Goal: Task Accomplishment & Management: Complete application form

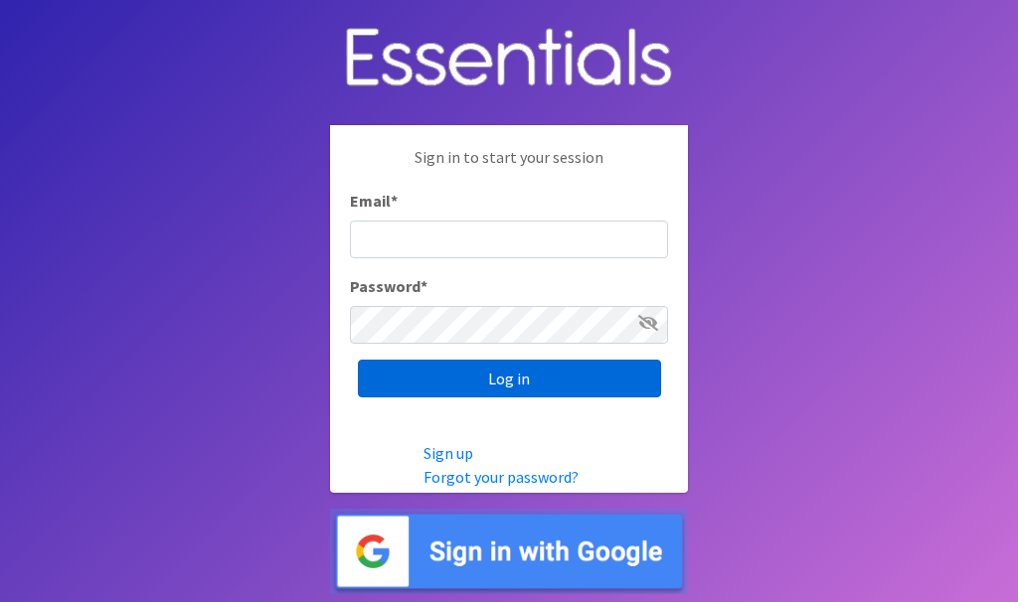
type input "[EMAIL_ADDRESS][DOMAIN_NAME]"
click at [510, 377] on input "Log in" at bounding box center [509, 379] width 303 height 38
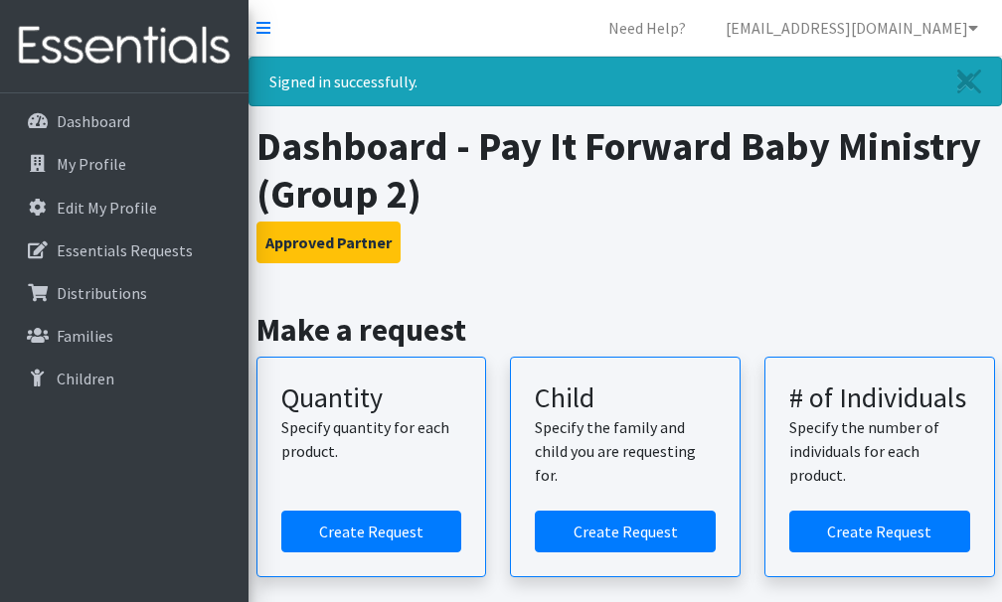
scroll to position [89, 0]
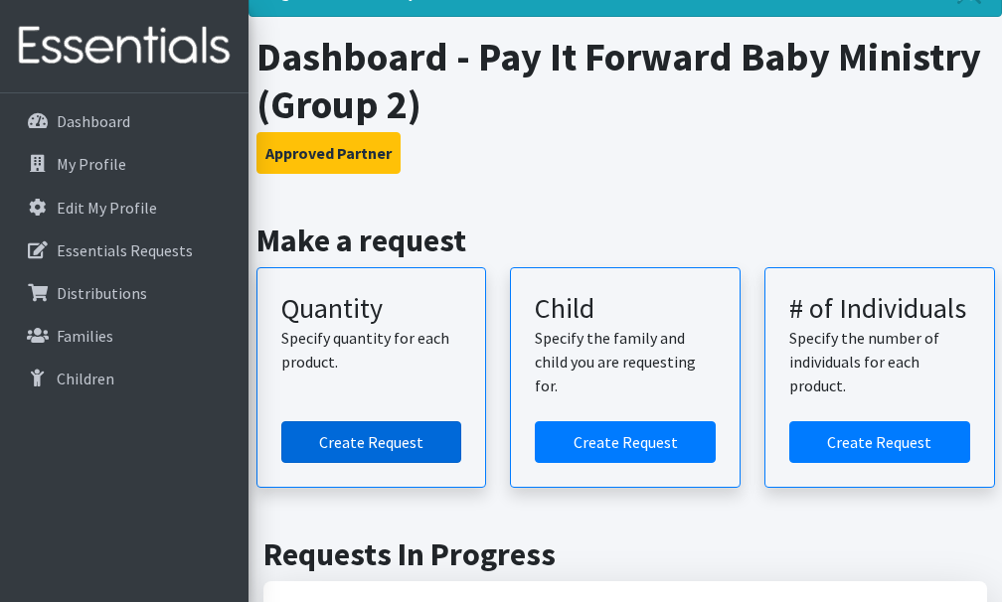
click at [366, 440] on link "Create Request" at bounding box center [371, 442] width 181 height 42
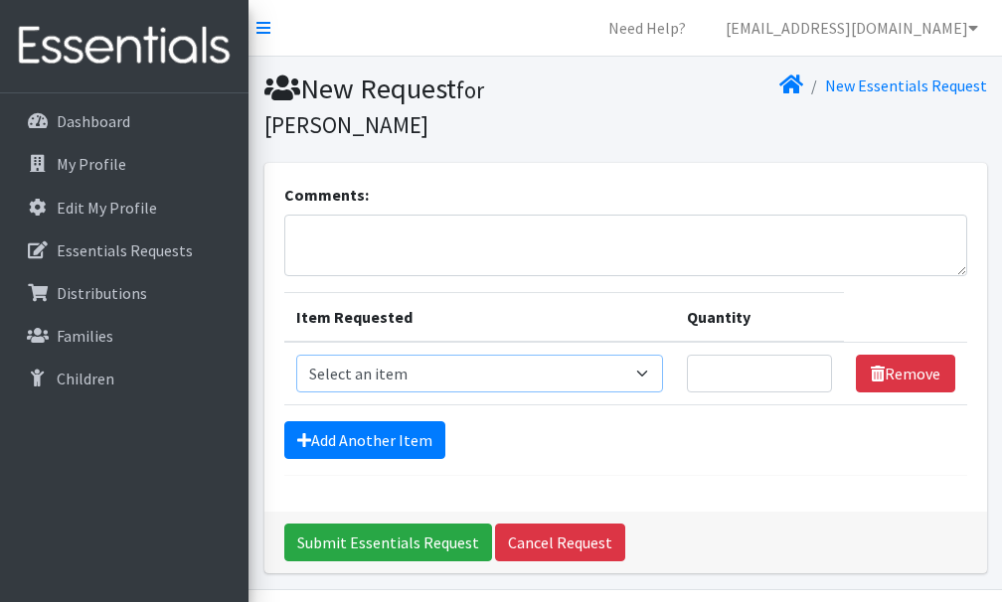
click at [645, 372] on select "Select an item Size 0/Newborn Size 1 Size 2 Size 3 Size 4 Size 5 Size 6 Size 7 …" at bounding box center [480, 374] width 368 height 38
select select "1095"
click at [296, 355] on select "Select an item Size 0/Newborn Size 1 Size 2 Size 3 Size 4 Size 5 Size 6 Size 7 …" at bounding box center [480, 374] width 368 height 38
click at [811, 368] on input "1" at bounding box center [759, 374] width 145 height 38
click at [811, 368] on input "2" at bounding box center [759, 374] width 145 height 38
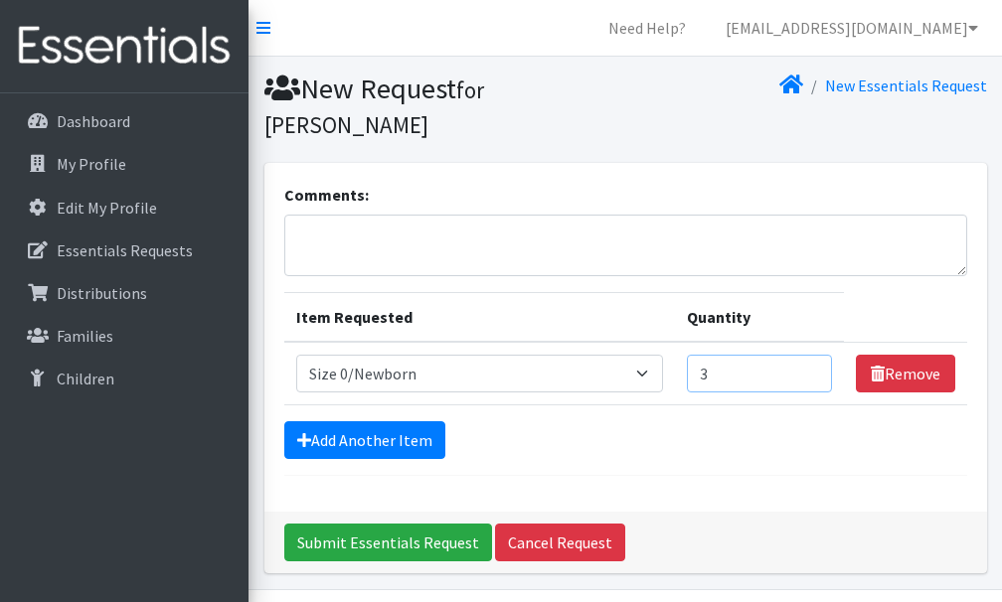
click at [811, 368] on input "3" at bounding box center [759, 374] width 145 height 38
click at [810, 368] on input "4" at bounding box center [759, 374] width 145 height 38
click at [809, 368] on input "5" at bounding box center [759, 374] width 145 height 38
click at [809, 368] on input "6" at bounding box center [759, 374] width 145 height 38
click at [809, 368] on input "7" at bounding box center [759, 374] width 145 height 38
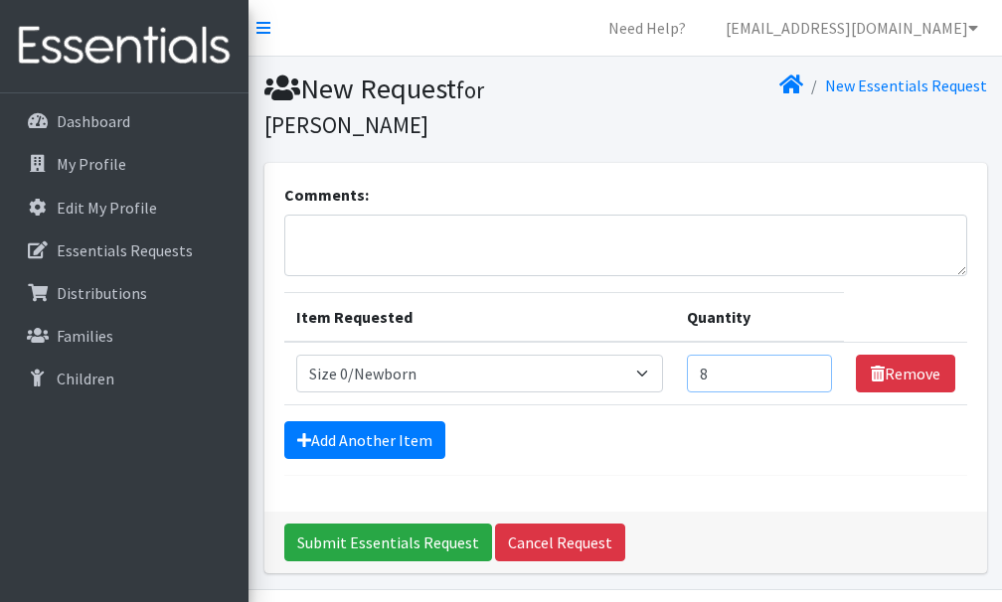
click at [809, 368] on input "8" at bounding box center [759, 374] width 145 height 38
click at [809, 368] on input "10" at bounding box center [759, 374] width 145 height 38
click at [808, 368] on input "11" at bounding box center [759, 374] width 145 height 38
click at [808, 368] on input "12" at bounding box center [759, 374] width 145 height 38
click at [808, 368] on input "13" at bounding box center [759, 374] width 145 height 38
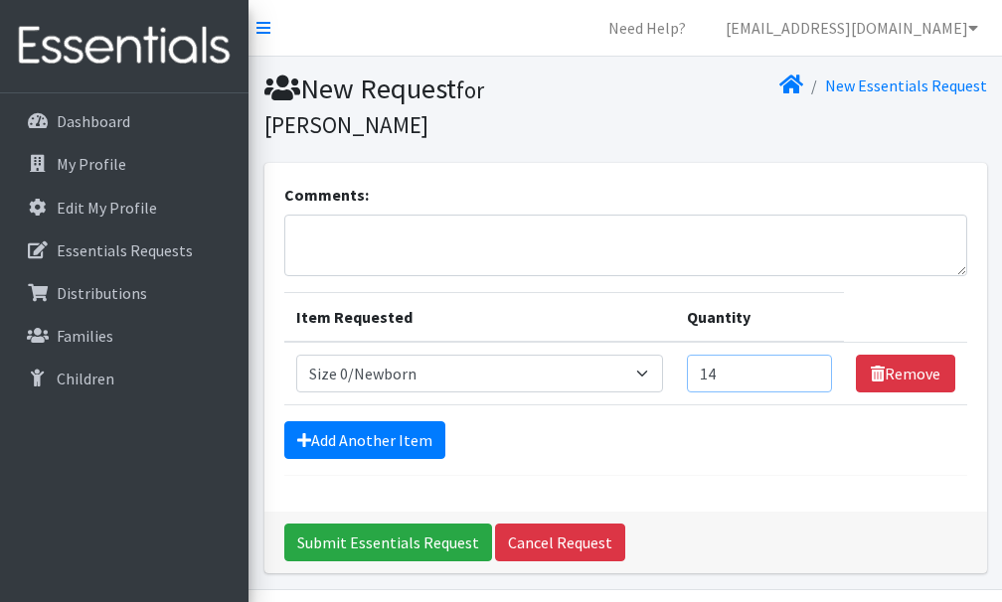
click at [808, 368] on input "14" at bounding box center [759, 374] width 145 height 38
type input "15"
click at [808, 368] on input "15" at bounding box center [759, 374] width 145 height 38
click at [396, 442] on link "Add Another Item" at bounding box center [364, 440] width 161 height 38
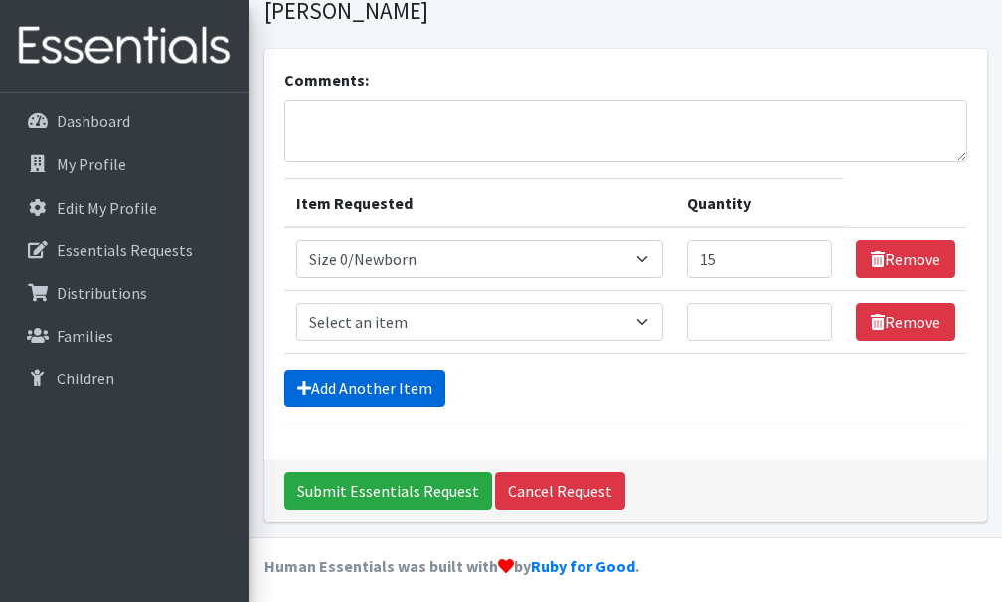
scroll to position [124, 0]
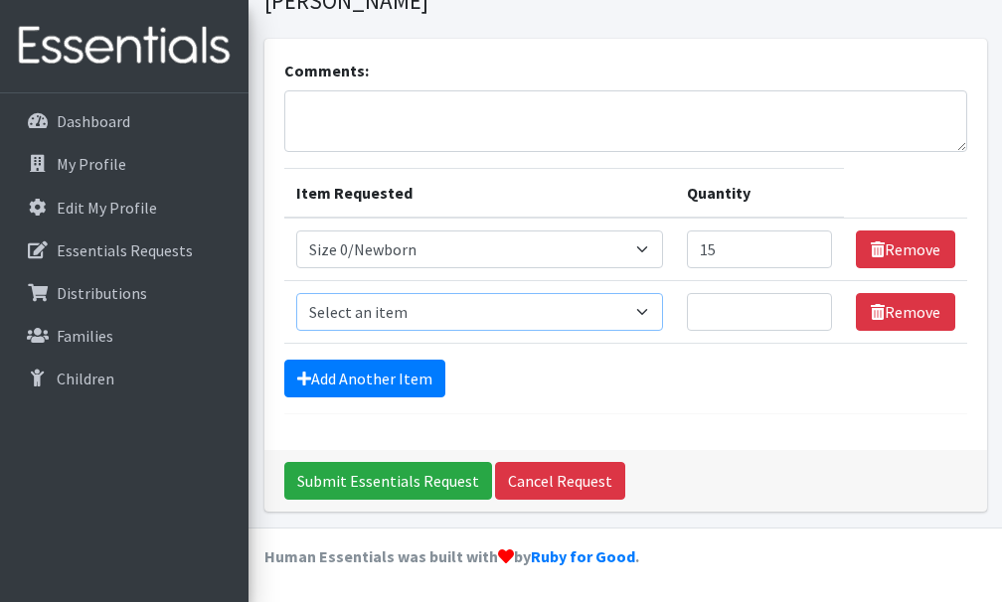
click at [649, 312] on select "Select an item Size 0/Newborn Size 1 Size 2 Size 3 Size 4 Size 5 Size 6 Size 7 …" at bounding box center [480, 312] width 368 height 38
select select "1090"
click at [296, 293] on select "Select an item Size 0/Newborn Size 1 Size 2 Size 3 Size 4 Size 5 Size 6 Size 7 …" at bounding box center [480, 312] width 368 height 38
click at [811, 306] on input "1" at bounding box center [759, 312] width 145 height 38
click at [811, 306] on input "2" at bounding box center [759, 312] width 145 height 38
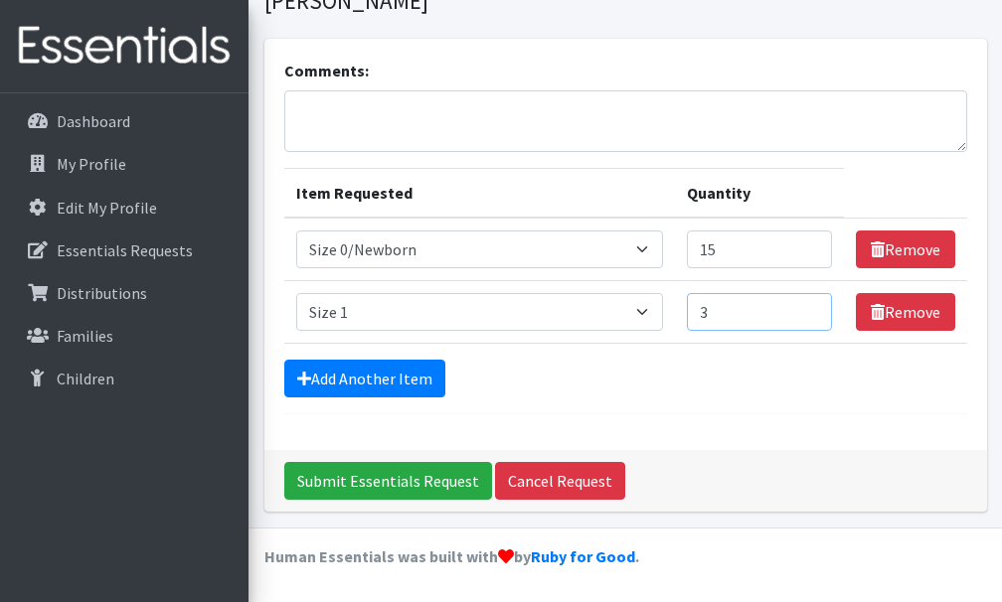
click at [811, 306] on input "3" at bounding box center [759, 312] width 145 height 38
click at [811, 306] on input "4" at bounding box center [759, 312] width 145 height 38
click at [811, 306] on input "5" at bounding box center [759, 312] width 145 height 38
click at [811, 306] on input "6" at bounding box center [759, 312] width 145 height 38
click at [811, 306] on input "7" at bounding box center [759, 312] width 145 height 38
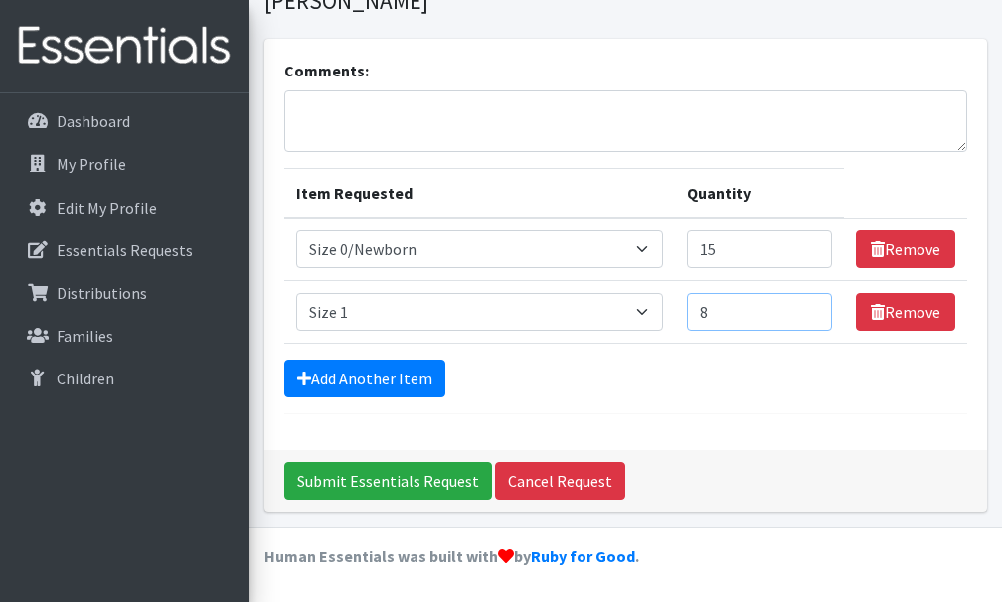
click at [810, 306] on input "8" at bounding box center [759, 312] width 145 height 38
click at [810, 306] on input "9" at bounding box center [759, 312] width 145 height 38
click at [810, 306] on input "10" at bounding box center [759, 312] width 145 height 38
click at [810, 306] on input "11" at bounding box center [759, 312] width 145 height 38
click at [809, 306] on input "12" at bounding box center [759, 312] width 145 height 38
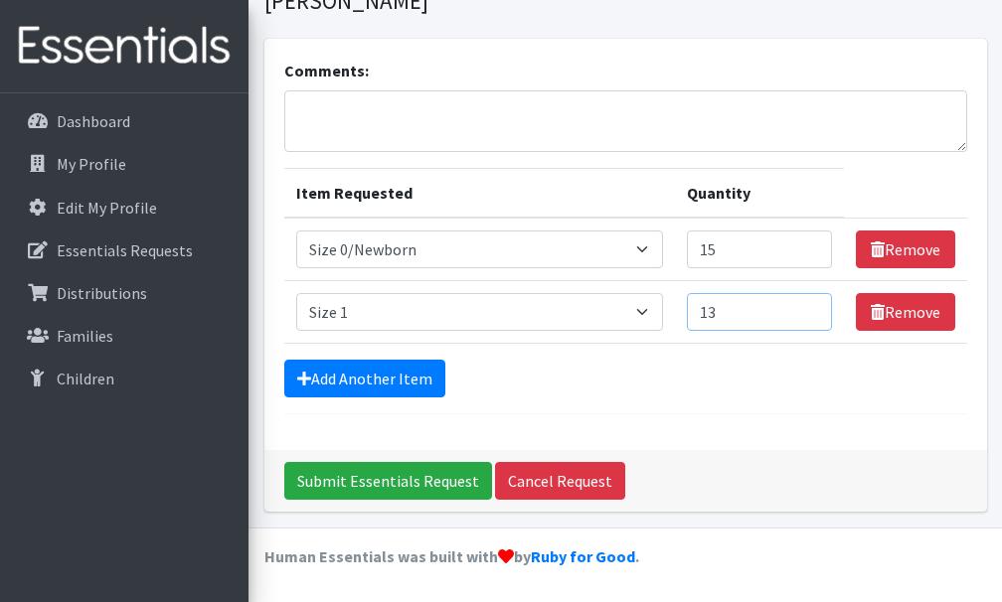
click at [809, 306] on input "13" at bounding box center [759, 312] width 145 height 38
click at [809, 306] on input "14" at bounding box center [759, 312] width 145 height 38
click at [809, 306] on input "15" at bounding box center [759, 312] width 145 height 38
click at [809, 306] on input "16" at bounding box center [759, 312] width 145 height 38
click at [809, 306] on input "17" at bounding box center [759, 312] width 145 height 38
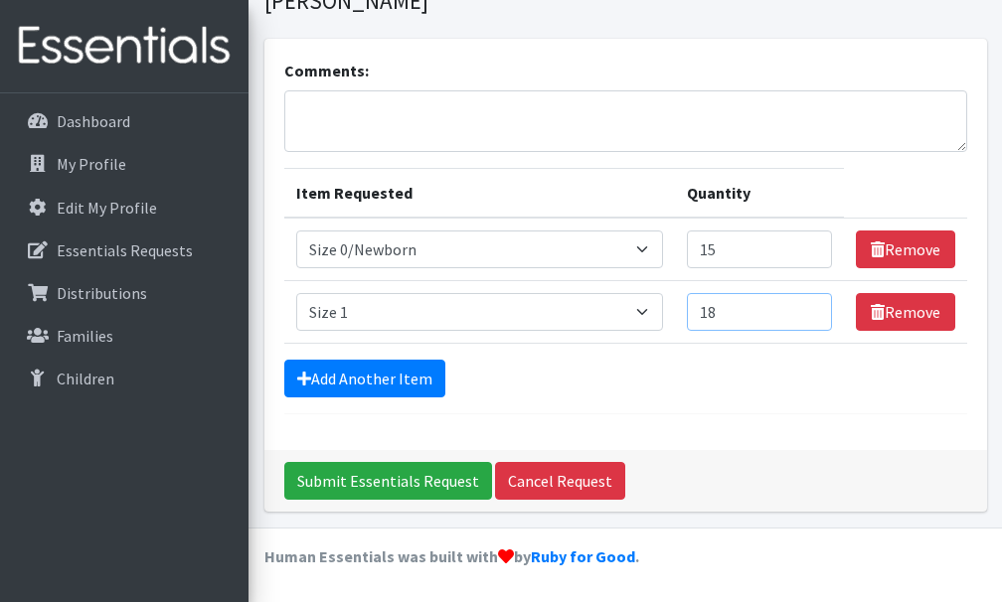
type input "18"
click at [809, 306] on input "18" at bounding box center [759, 312] width 145 height 38
click at [386, 370] on link "Add Another Item" at bounding box center [364, 379] width 161 height 38
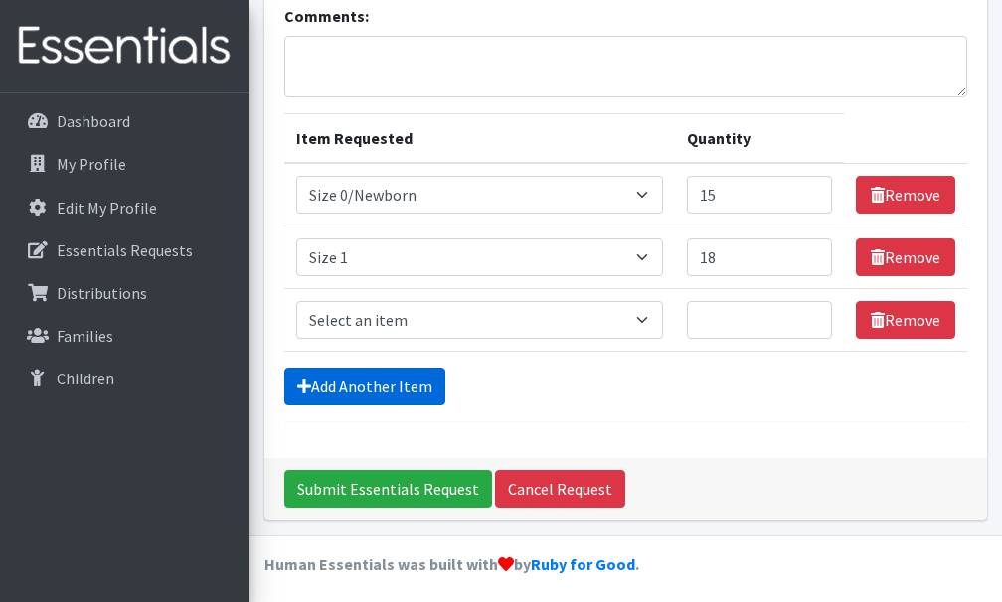
scroll to position [187, 0]
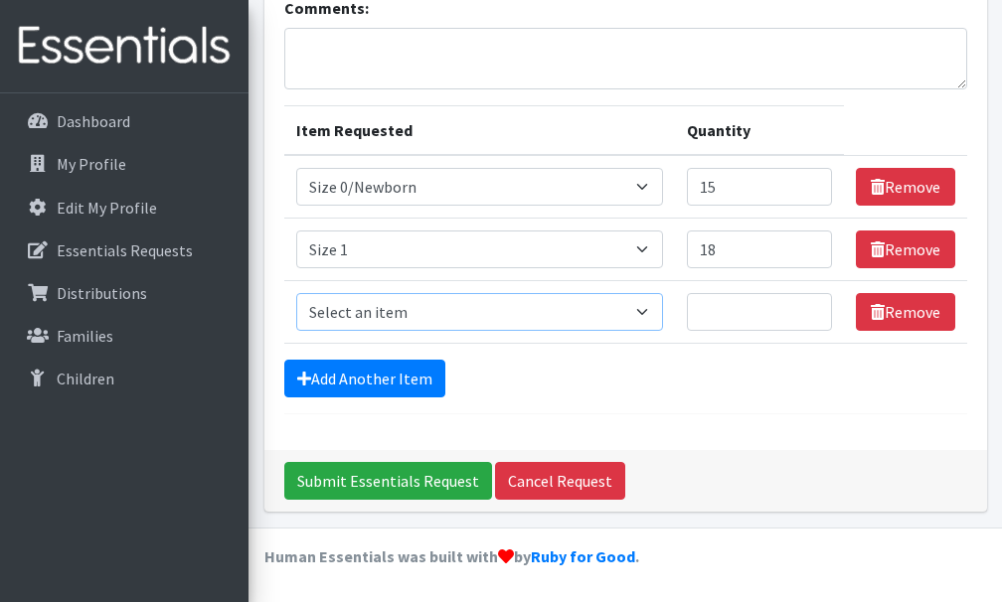
click at [646, 313] on select "Select an item Size 0/Newborn Size 1 Size 2 Size 3 Size 4 Size 5 Size 6 Size 7 …" at bounding box center [480, 312] width 368 height 38
select select "1097"
click at [296, 293] on select "Select an item Size 0/Newborn Size 1 Size 2 Size 3 Size 4 Size 5 Size 6 Size 7 …" at bounding box center [480, 312] width 368 height 38
click at [810, 308] on input "1" at bounding box center [759, 312] width 145 height 38
click at [810, 308] on input "2" at bounding box center [759, 312] width 145 height 38
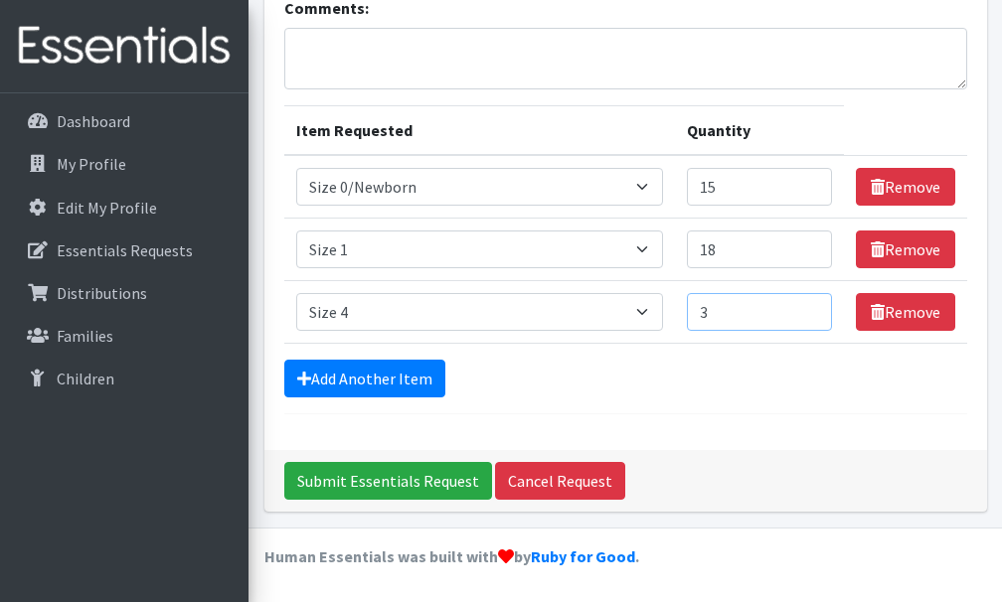
click at [810, 308] on input "3" at bounding box center [759, 312] width 145 height 38
click at [810, 308] on input "4" at bounding box center [759, 312] width 145 height 38
click at [810, 308] on input "5" at bounding box center [759, 312] width 145 height 38
click at [810, 308] on input "6" at bounding box center [759, 312] width 145 height 38
click at [810, 308] on input "7" at bounding box center [759, 312] width 145 height 38
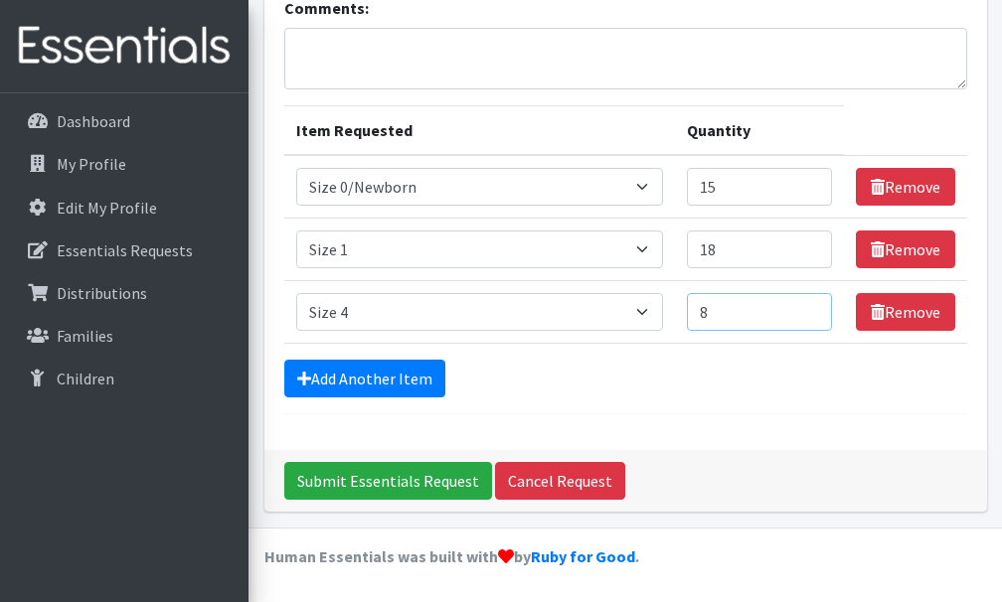
click at [809, 308] on input "8" at bounding box center [759, 312] width 145 height 38
click at [808, 308] on input "9" at bounding box center [759, 312] width 145 height 38
click at [808, 308] on input "10" at bounding box center [759, 312] width 145 height 38
click at [807, 308] on input "11" at bounding box center [759, 312] width 145 height 38
click at [807, 308] on input "12" at bounding box center [759, 312] width 145 height 38
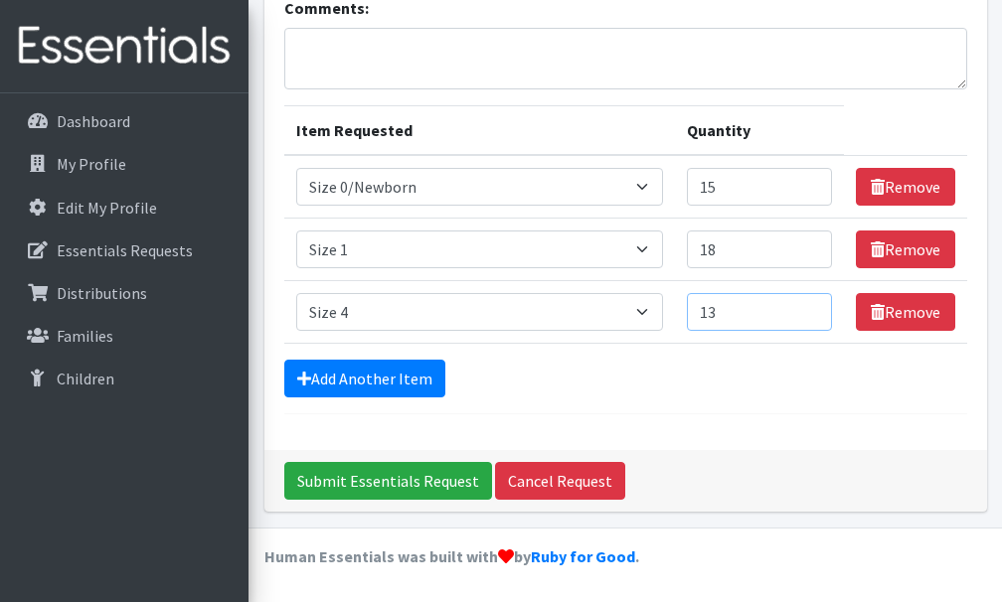
click at [807, 308] on input "13" at bounding box center [759, 312] width 145 height 38
click at [807, 308] on input "14" at bounding box center [759, 312] width 145 height 38
click at [807, 308] on input "15" at bounding box center [759, 312] width 145 height 38
click at [807, 308] on input "16" at bounding box center [759, 312] width 145 height 38
click at [807, 308] on input "17" at bounding box center [759, 312] width 145 height 38
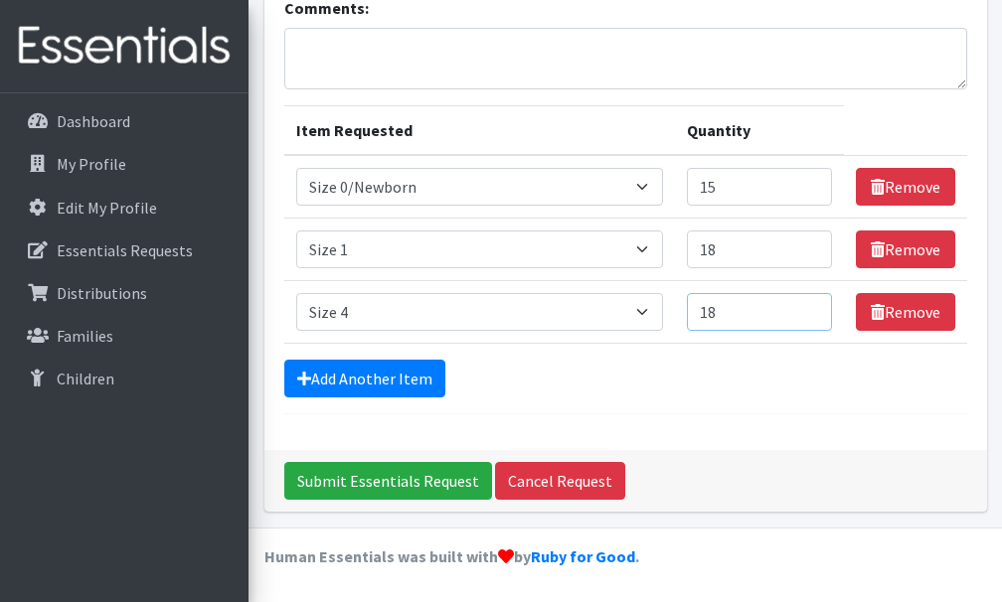
click at [807, 308] on input "18" at bounding box center [759, 312] width 145 height 38
click at [807, 308] on input "19" at bounding box center [759, 312] width 145 height 38
click at [807, 308] on input "20" at bounding box center [759, 312] width 145 height 38
click at [807, 308] on input "21" at bounding box center [759, 312] width 145 height 38
click at [807, 308] on input "22" at bounding box center [759, 312] width 145 height 38
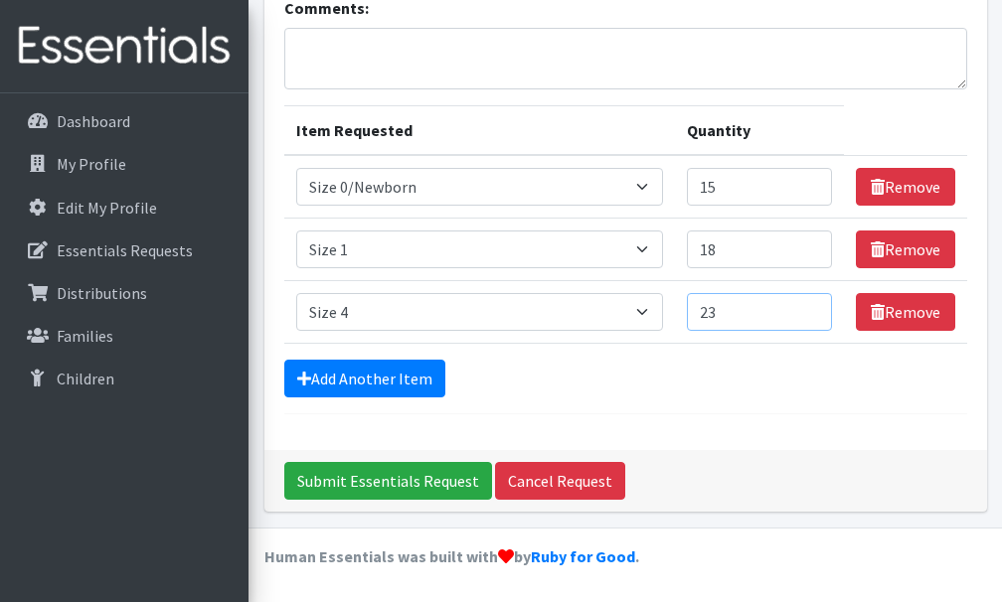
click at [806, 308] on input "23" at bounding box center [759, 312] width 145 height 38
click at [806, 308] on input "24" at bounding box center [759, 312] width 145 height 38
click at [806, 308] on input "25" at bounding box center [759, 312] width 145 height 38
click at [806, 308] on input "26" at bounding box center [759, 312] width 145 height 38
click at [806, 308] on input "27" at bounding box center [759, 312] width 145 height 38
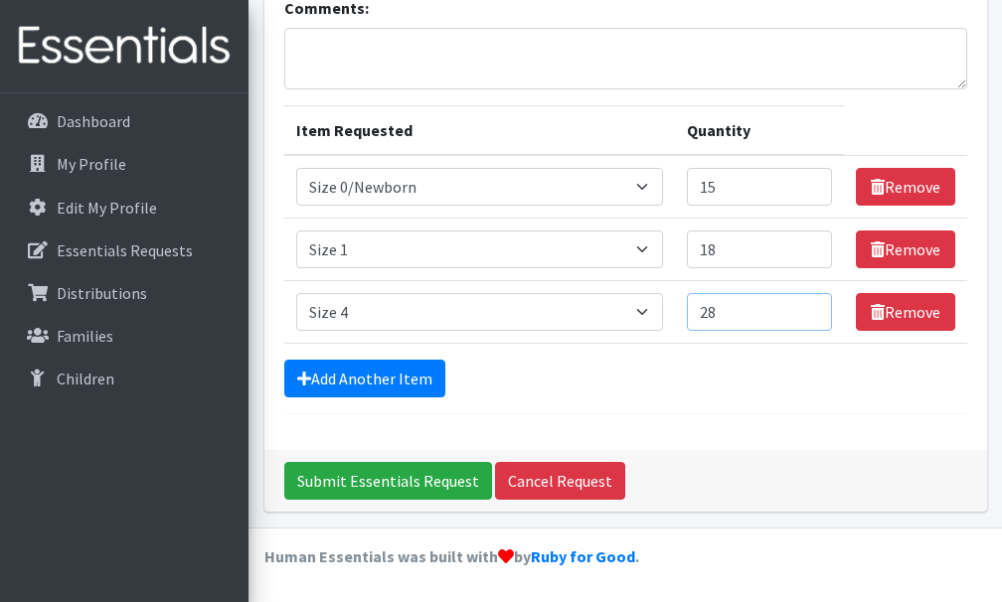
click at [806, 308] on input "28" at bounding box center [759, 312] width 145 height 38
click at [806, 308] on input "29" at bounding box center [759, 312] width 145 height 38
click at [806, 308] on input "30" at bounding box center [759, 312] width 145 height 38
click at [806, 308] on input "31" at bounding box center [759, 312] width 145 height 38
click at [805, 308] on input "32" at bounding box center [759, 312] width 145 height 38
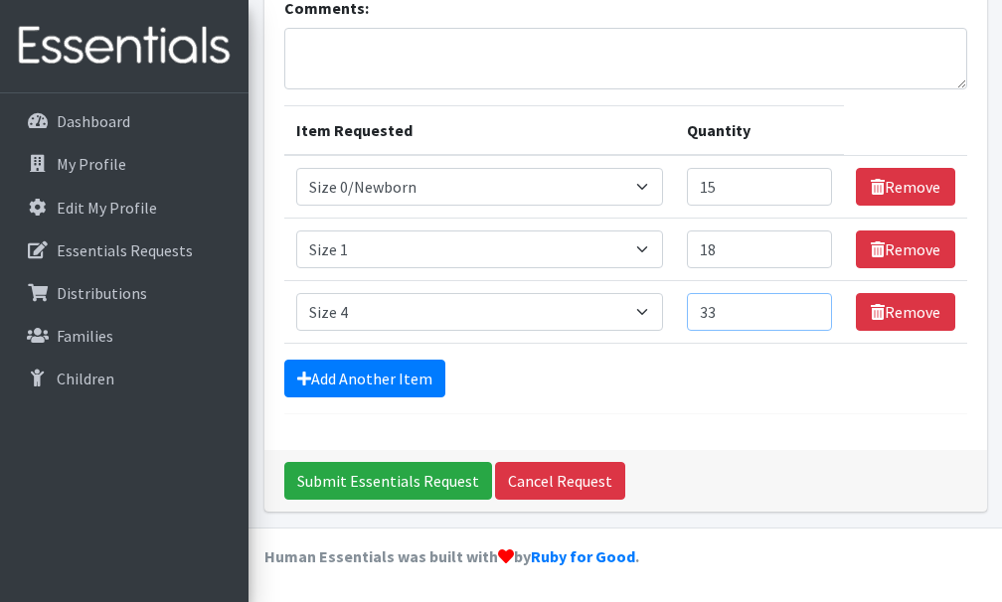
click at [805, 308] on input "33" at bounding box center [759, 312] width 145 height 38
click at [805, 308] on input "34" at bounding box center [759, 312] width 145 height 38
click at [804, 308] on input "35" at bounding box center [759, 312] width 145 height 38
click at [804, 308] on input "36" at bounding box center [759, 312] width 145 height 38
click at [803, 308] on input "37" at bounding box center [759, 312] width 145 height 38
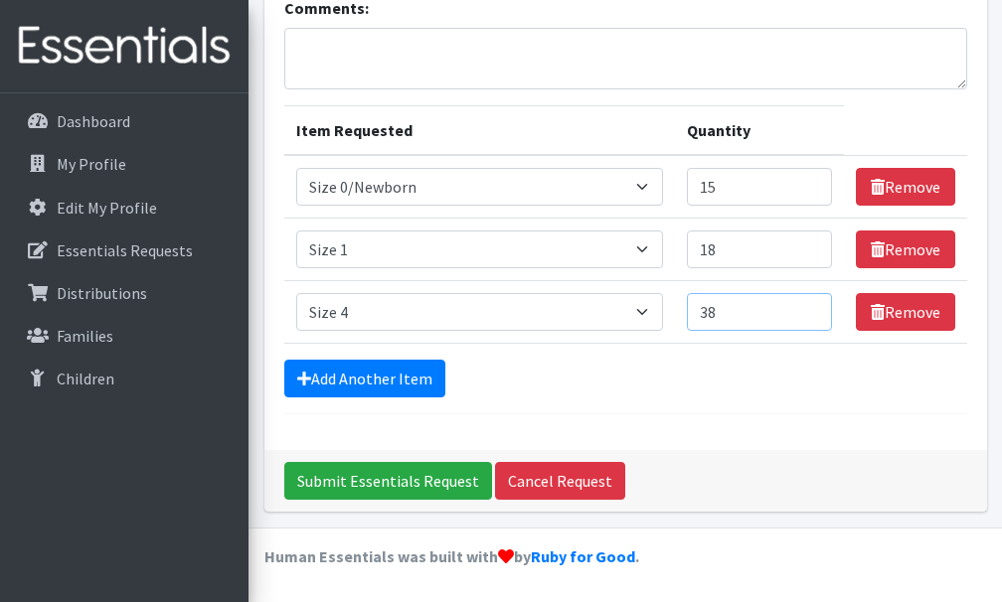
click at [803, 308] on input "38" at bounding box center [759, 312] width 145 height 38
click at [803, 308] on input "39" at bounding box center [759, 312] width 145 height 38
type input "40"
click at [803, 308] on input "40" at bounding box center [759, 312] width 145 height 38
click at [362, 372] on link "Add Another Item" at bounding box center [364, 379] width 161 height 38
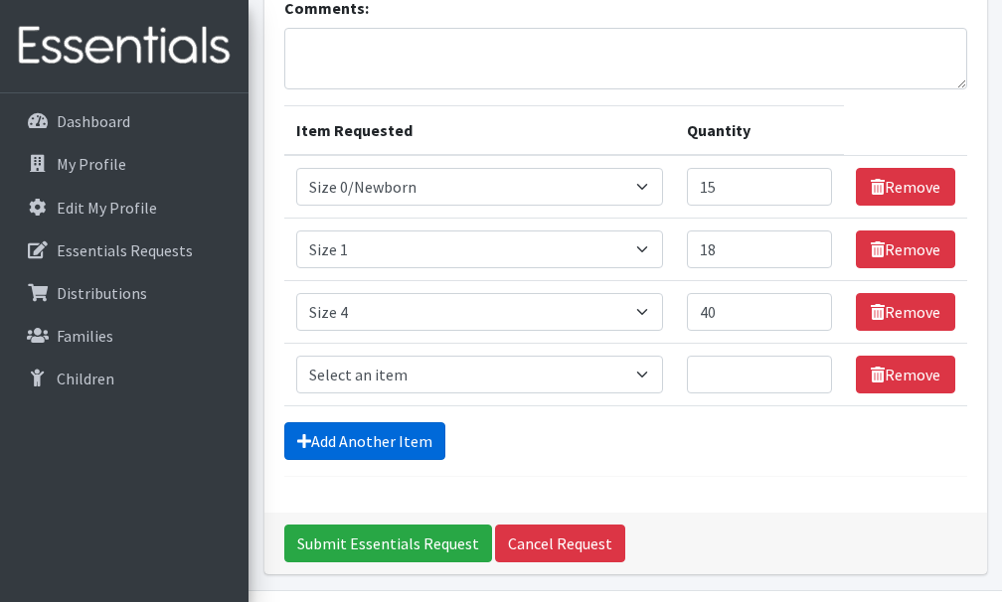
scroll to position [249, 0]
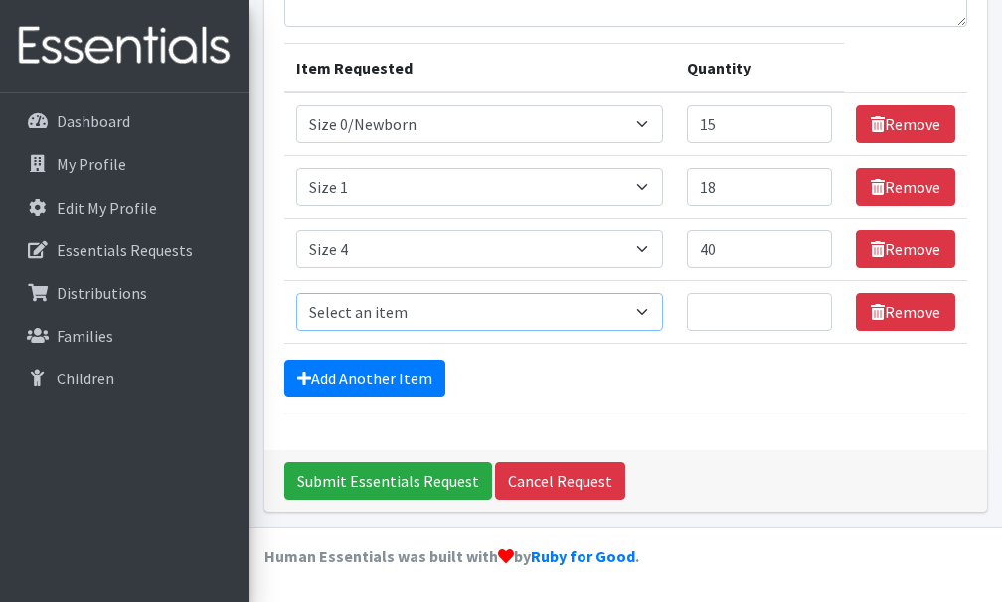
click at [646, 311] on select "Select an item Size 0/Newborn Size 1 Size 2 Size 3 Size 4 Size 5 Size 6 Size 7 …" at bounding box center [480, 312] width 368 height 38
select select "1098"
click at [296, 293] on select "Select an item Size 0/Newborn Size 1 Size 2 Size 3 Size 4 Size 5 Size 6 Size 7 …" at bounding box center [480, 312] width 368 height 38
click at [732, 313] on input "Quantity" at bounding box center [759, 312] width 145 height 38
click at [813, 307] on input "1" at bounding box center [759, 312] width 145 height 38
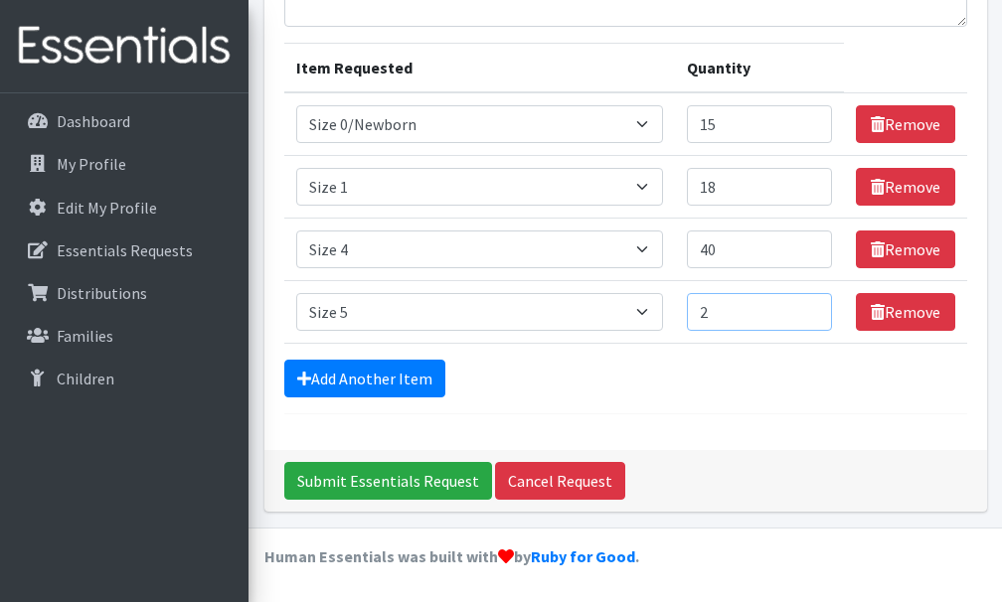
click at [812, 307] on input "2" at bounding box center [759, 312] width 145 height 38
click at [810, 307] on input "15" at bounding box center [759, 312] width 145 height 38
click at [809, 307] on input "31" at bounding box center [759, 312] width 145 height 38
type input "30"
click at [807, 320] on input "30" at bounding box center [759, 312] width 145 height 38
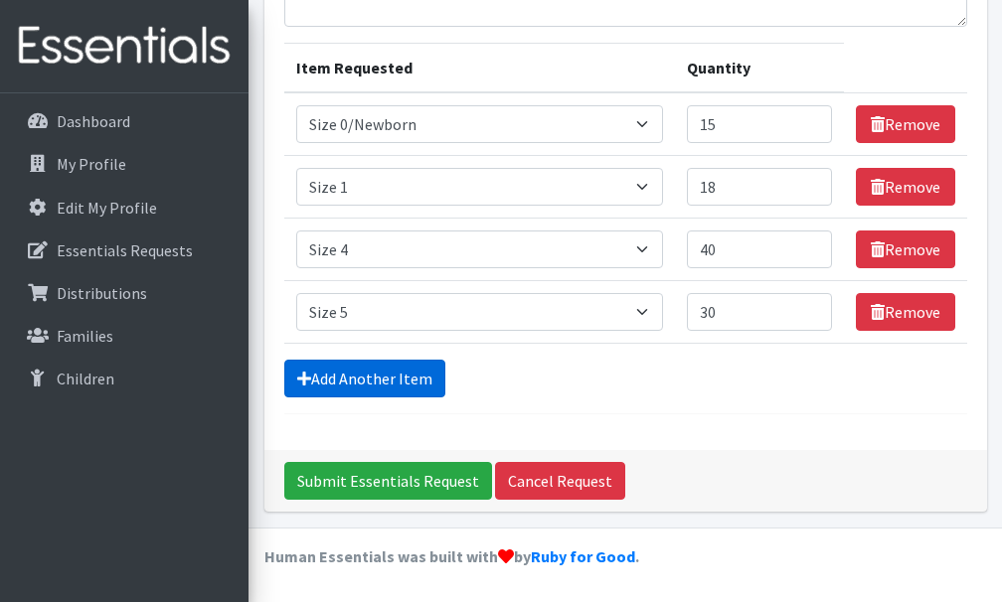
click at [395, 372] on link "Add Another Item" at bounding box center [364, 379] width 161 height 38
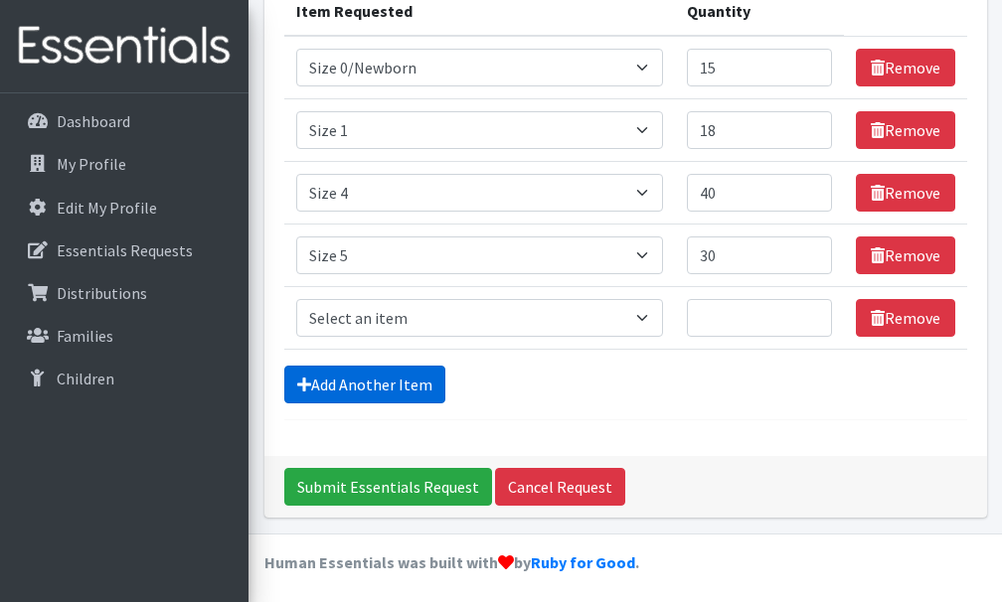
scroll to position [312, 0]
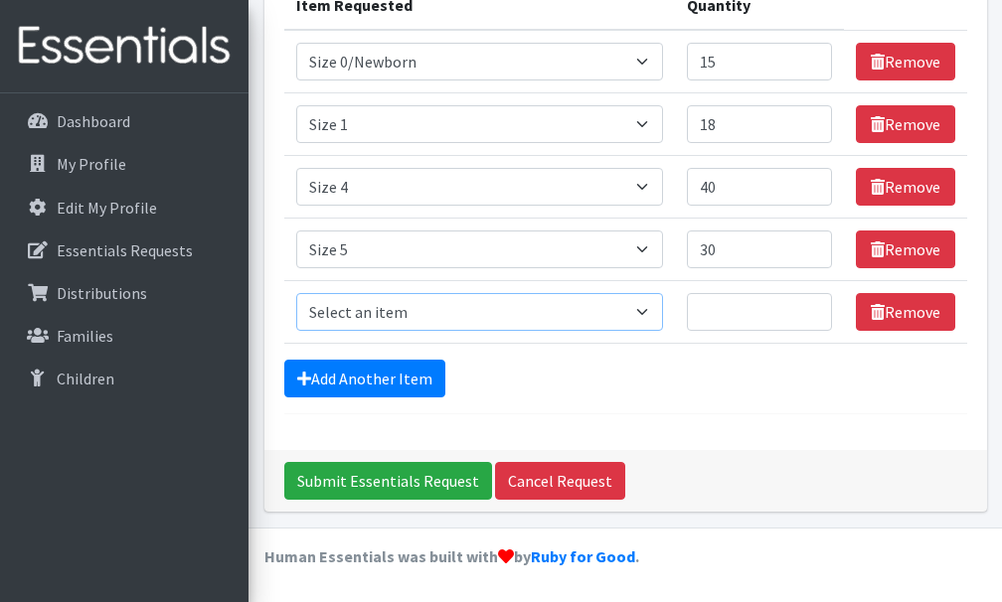
click at [650, 310] on select "Select an item Size 0/Newborn Size 1 Size 2 Size 3 Size 4 Size 5 Size 6 Size 7 …" at bounding box center [480, 312] width 368 height 38
select select "1100"
click at [296, 293] on select "Select an item Size 0/Newborn Size 1 Size 2 Size 3 Size 4 Size 5 Size 6 Size 7 …" at bounding box center [480, 312] width 368 height 38
click at [812, 308] on input "1" at bounding box center [759, 312] width 145 height 38
click at [812, 308] on input "2" at bounding box center [759, 312] width 145 height 38
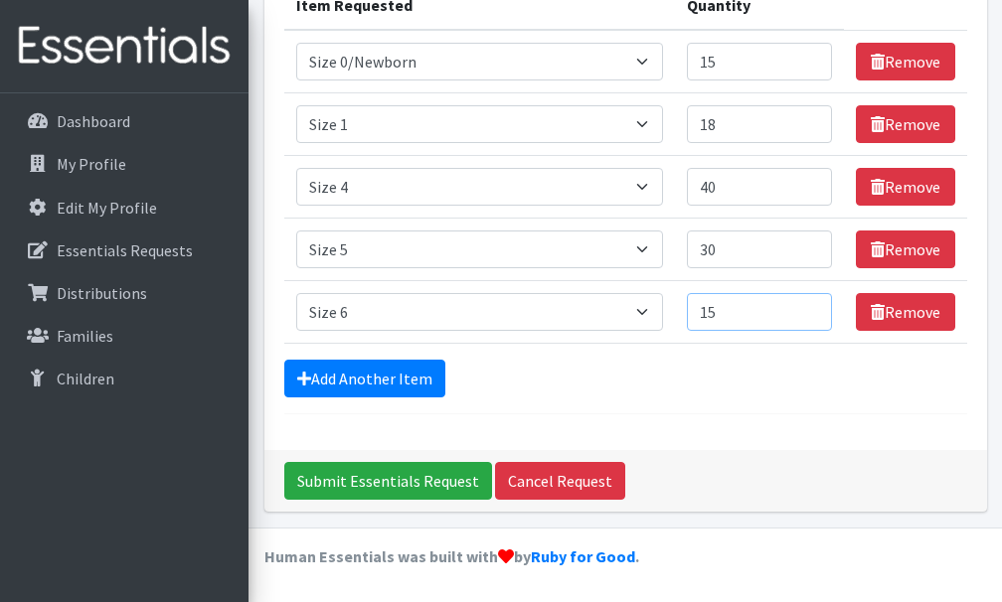
click at [812, 308] on input "15" at bounding box center [759, 312] width 145 height 38
click at [810, 317] on input "14" at bounding box center [759, 312] width 145 height 38
click at [810, 317] on input "13" at bounding box center [759, 312] width 145 height 38
type input "12"
click at [810, 317] on input "12" at bounding box center [759, 312] width 145 height 38
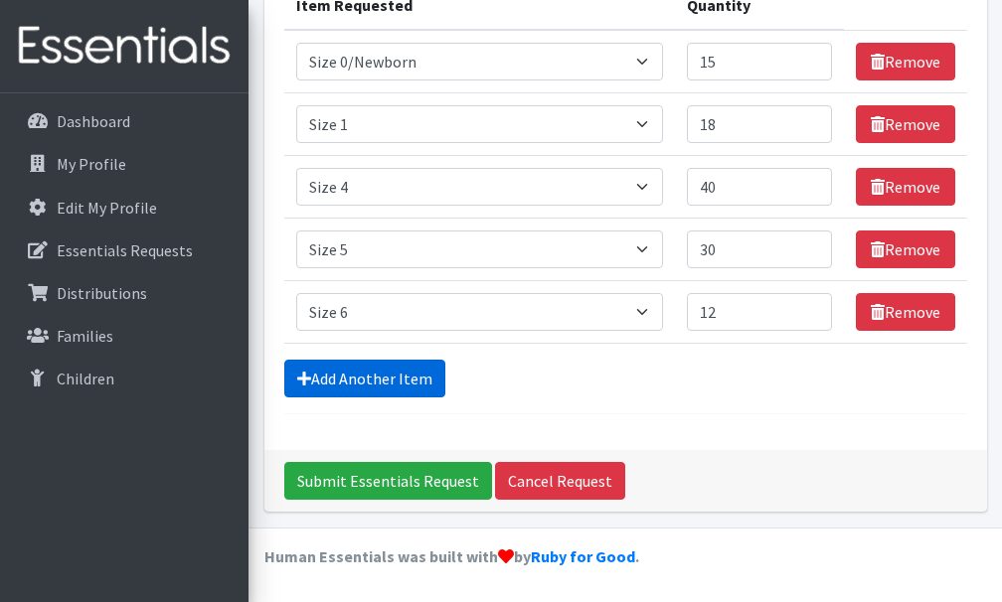
click at [400, 391] on link "Add Another Item" at bounding box center [364, 379] width 161 height 38
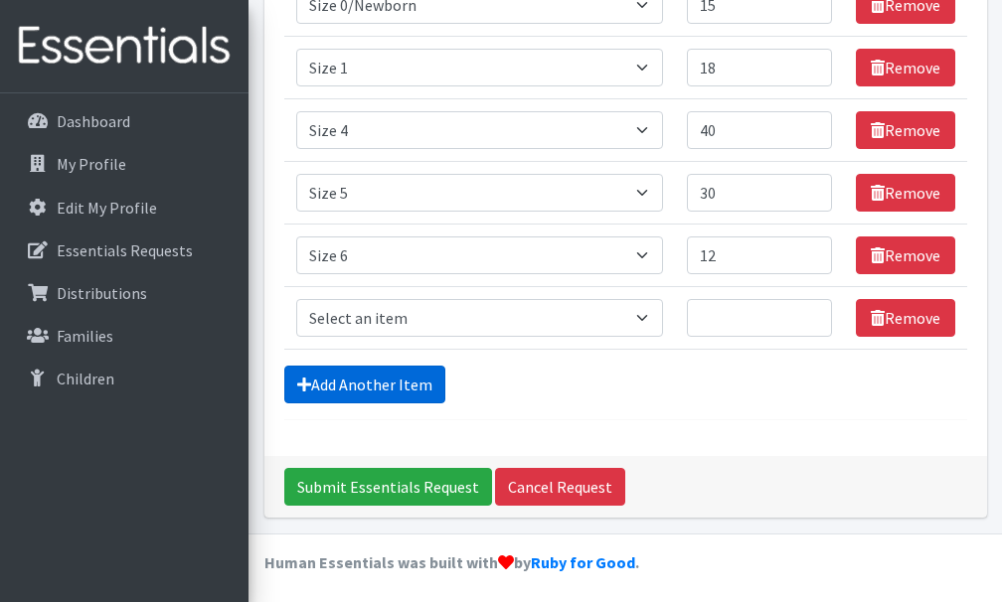
scroll to position [375, 0]
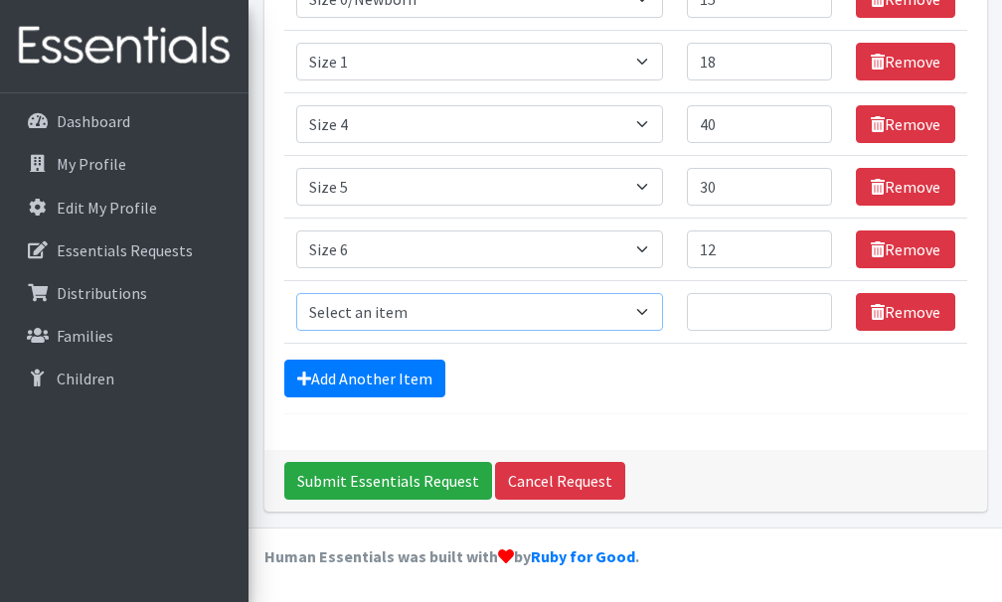
click at [649, 313] on select "Select an item Size 0/Newborn Size 1 Size 2 Size 3 Size 4 Size 5 Size 6 Size 7 …" at bounding box center [480, 312] width 368 height 38
select select "6073"
click at [296, 293] on select "Select an item Size 0/Newborn Size 1 Size 2 Size 3 Size 4 Size 5 Size 6 Size 7 …" at bounding box center [480, 312] width 368 height 38
click at [809, 311] on input "1" at bounding box center [759, 312] width 145 height 38
click at [809, 311] on input "2" at bounding box center [759, 312] width 145 height 38
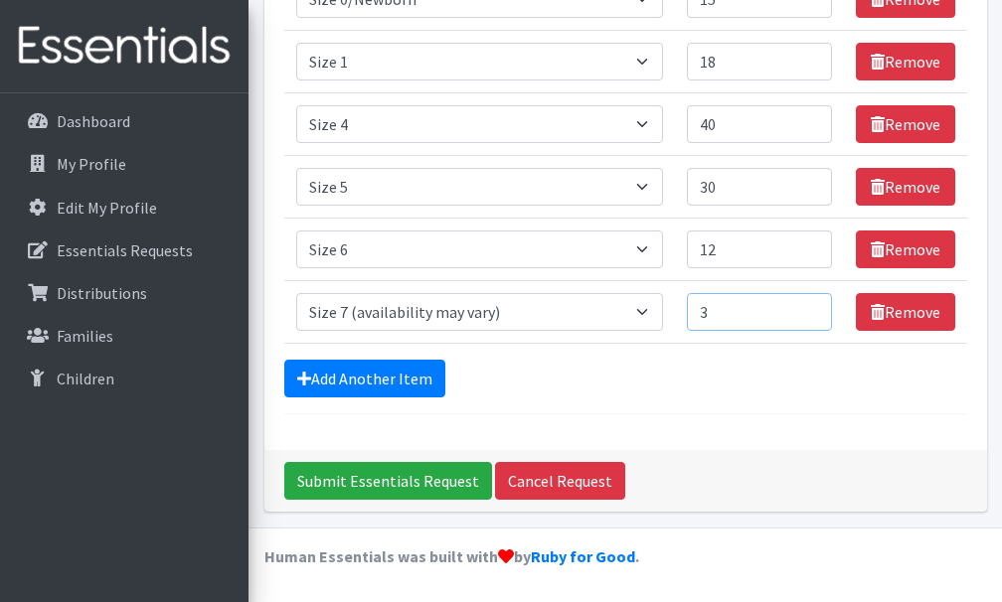
click at [809, 311] on input "3" at bounding box center [759, 312] width 145 height 38
click at [809, 311] on input "4" at bounding box center [759, 312] width 145 height 38
click at [809, 311] on input "5" at bounding box center [759, 312] width 145 height 38
type input "6"
click at [809, 311] on input "6" at bounding box center [759, 312] width 145 height 38
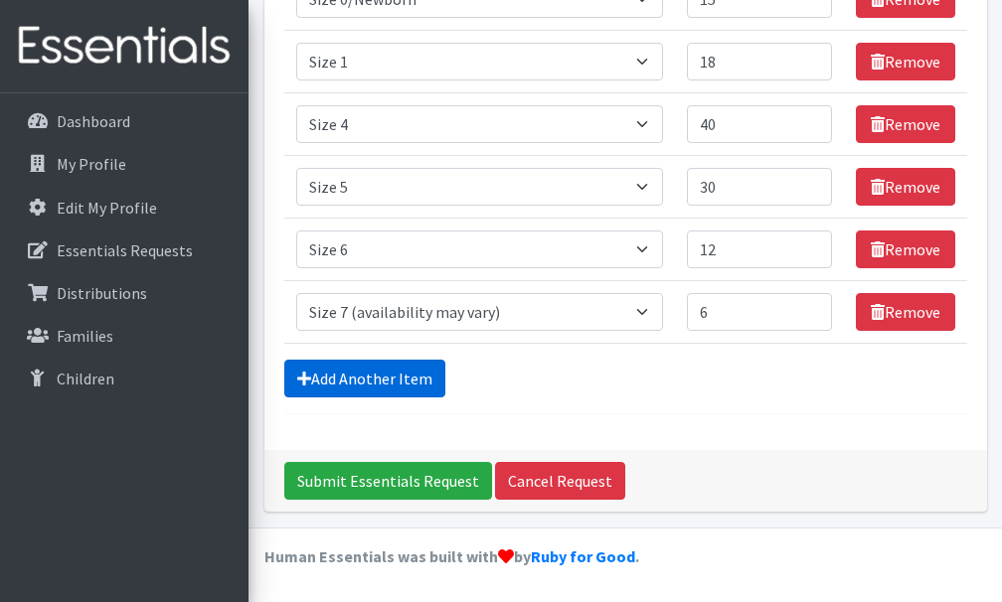
click at [420, 385] on link "Add Another Item" at bounding box center [364, 379] width 161 height 38
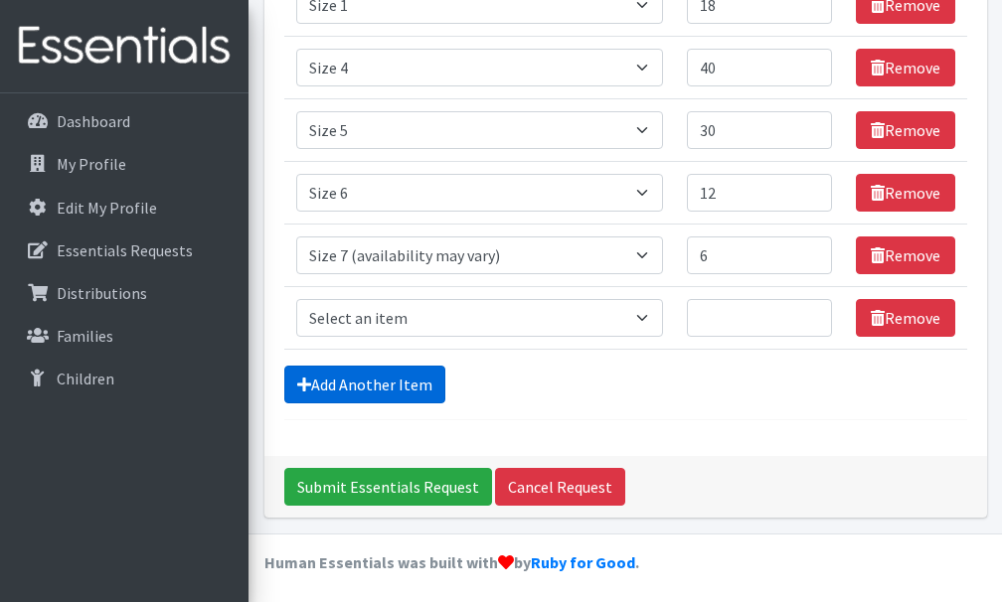
scroll to position [437, 0]
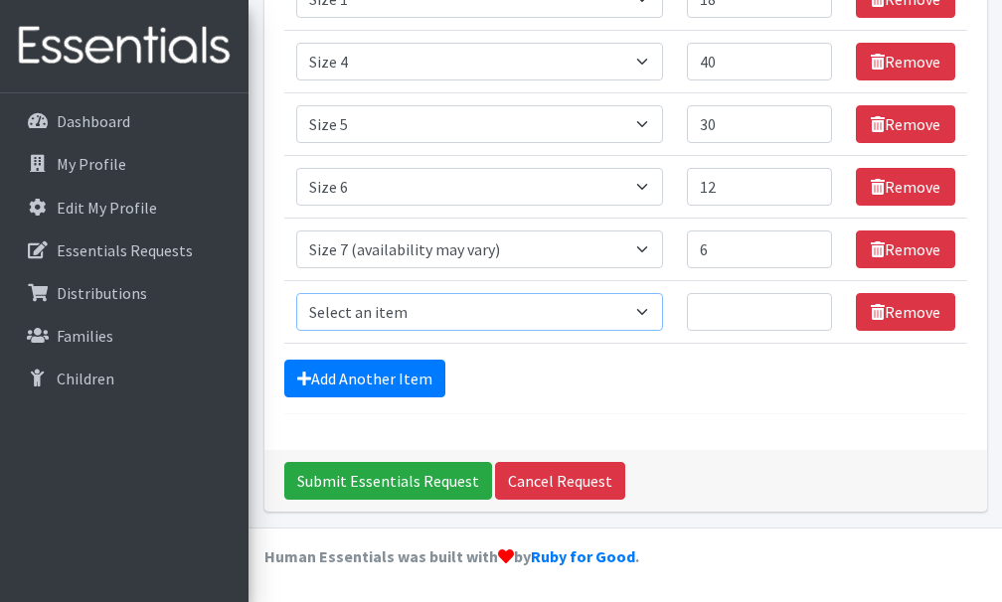
click at [647, 309] on select "Select an item Size 0/Newborn Size 1 Size 2 Size 3 Size 4 Size 5 Size 6 Size 7 …" at bounding box center [480, 312] width 368 height 38
select select "1107"
click at [296, 293] on select "Select an item Size 0/Newborn Size 1 Size 2 Size 3 Size 4 Size 5 Size 6 Size 7 …" at bounding box center [480, 312] width 368 height 38
click at [811, 308] on input "1" at bounding box center [759, 312] width 145 height 38
click at [715, 312] on input "1" at bounding box center [759, 312] width 145 height 38
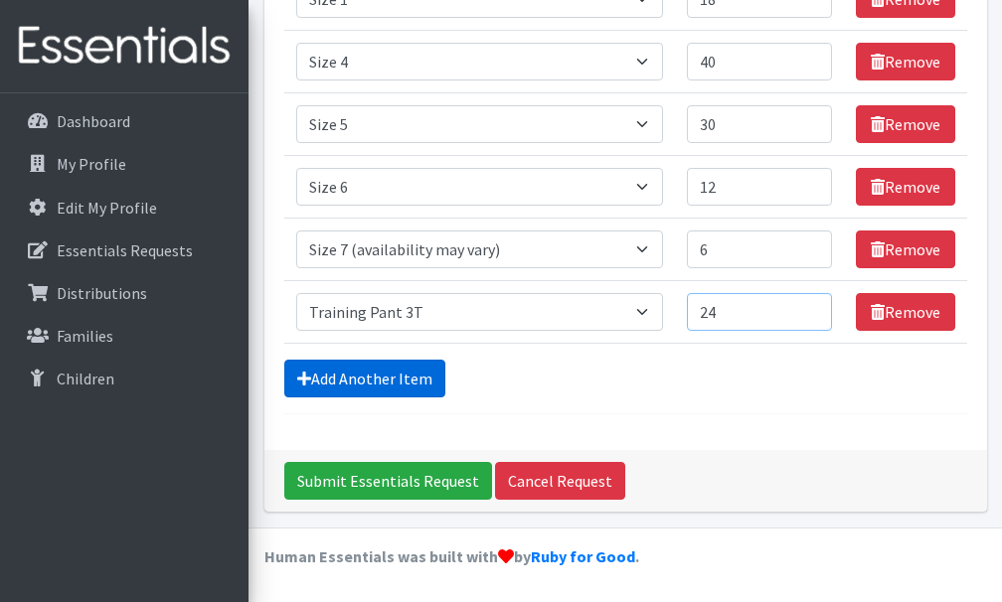
type input "24"
click at [411, 383] on link "Add Another Item" at bounding box center [364, 379] width 161 height 38
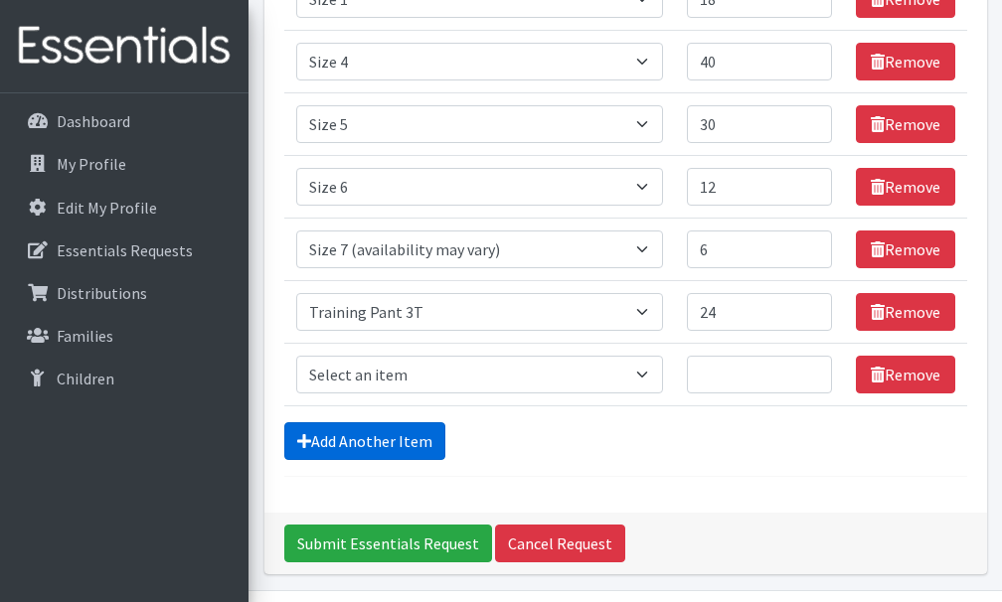
scroll to position [500, 0]
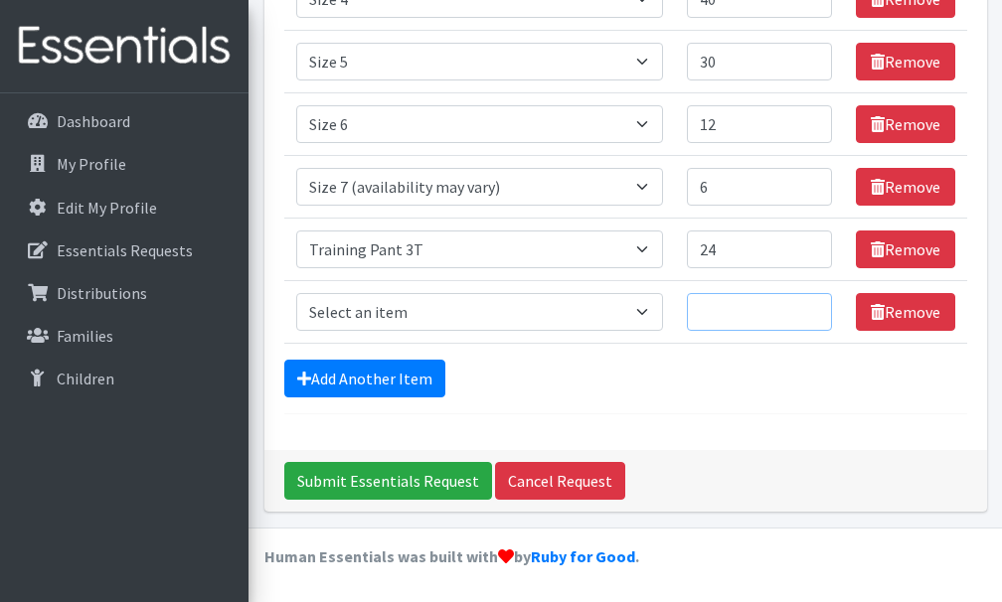
click at [709, 324] on input "Quantity" at bounding box center [759, 312] width 145 height 38
type input "1"
type input "24"
click at [651, 312] on select "Select an item Size 0/Newborn Size 1 Size 2 Size 3 Size 4 Size 5 Size 6 Size 7 …" at bounding box center [480, 312] width 368 height 38
select select "1093"
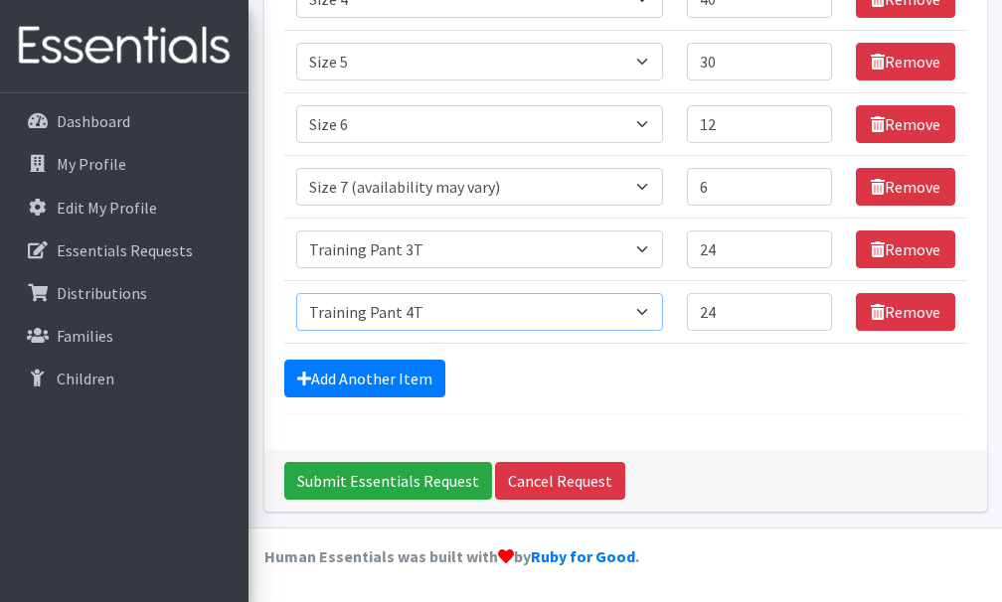
click at [296, 293] on select "Select an item Size 0/Newborn Size 1 Size 2 Size 3 Size 4 Size 5 Size 6 Size 7 …" at bounding box center [480, 312] width 368 height 38
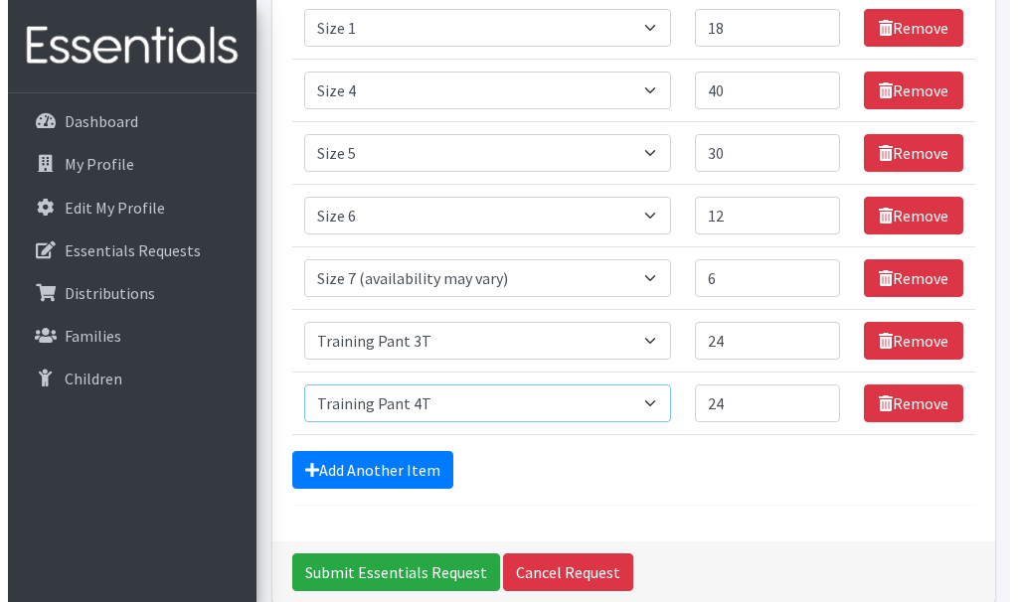
scroll to position [410, 0]
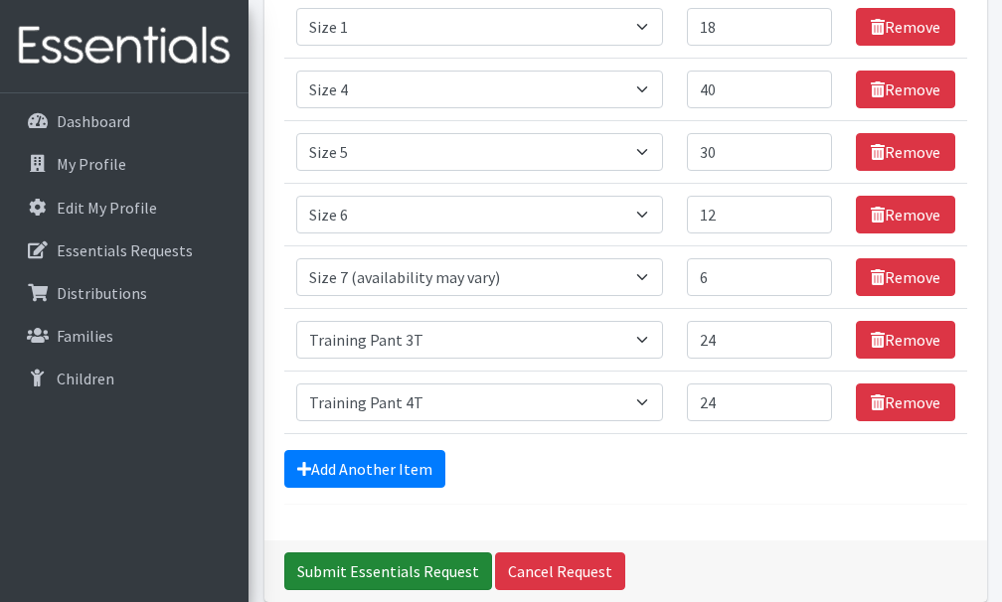
click at [397, 565] on input "Submit Essentials Request" at bounding box center [388, 572] width 208 height 38
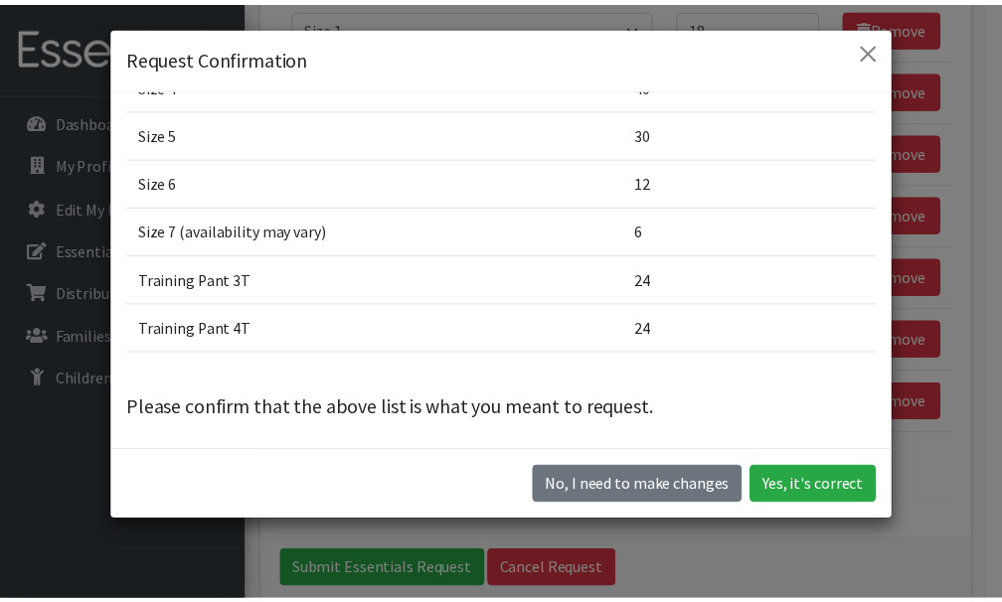
scroll to position [196, 0]
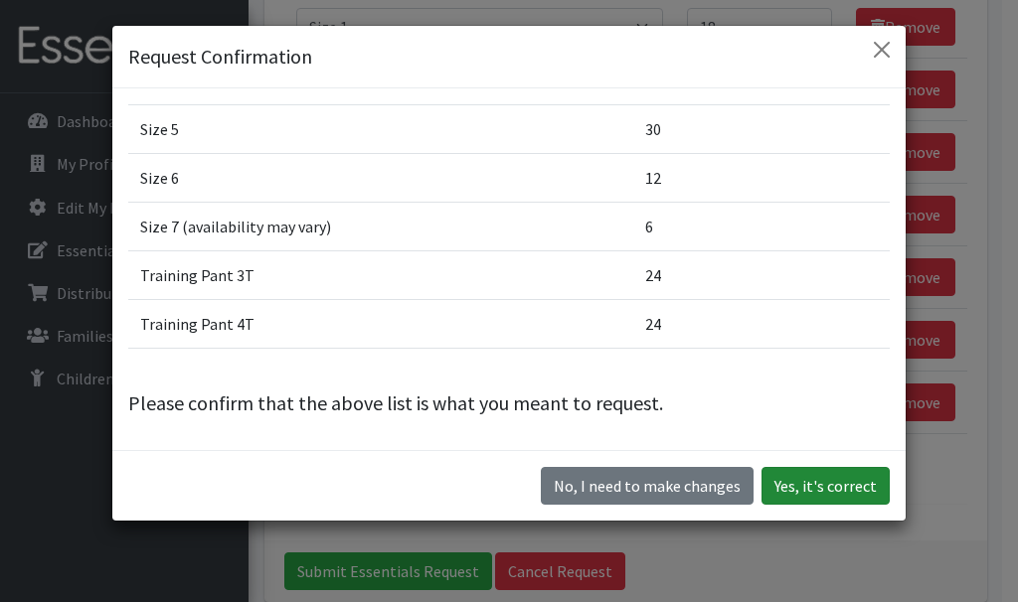
click at [789, 481] on button "Yes, it's correct" at bounding box center [825, 486] width 128 height 38
